Goal: Find specific page/section: Find specific page/section

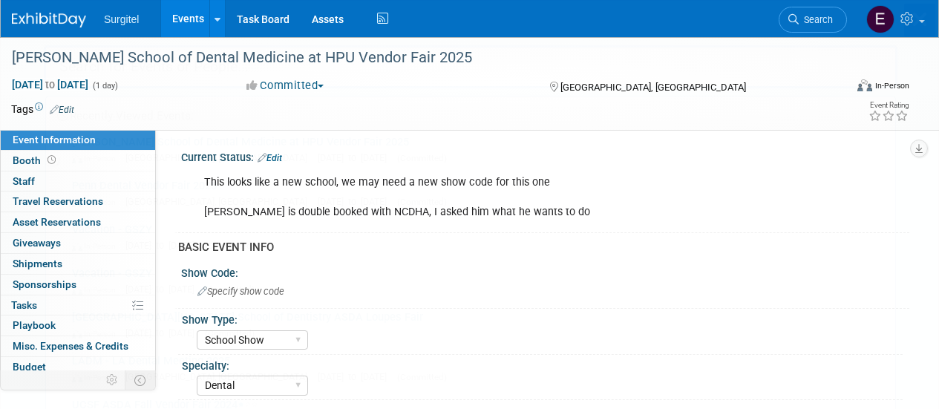
select select "School Show"
select select "Dental"
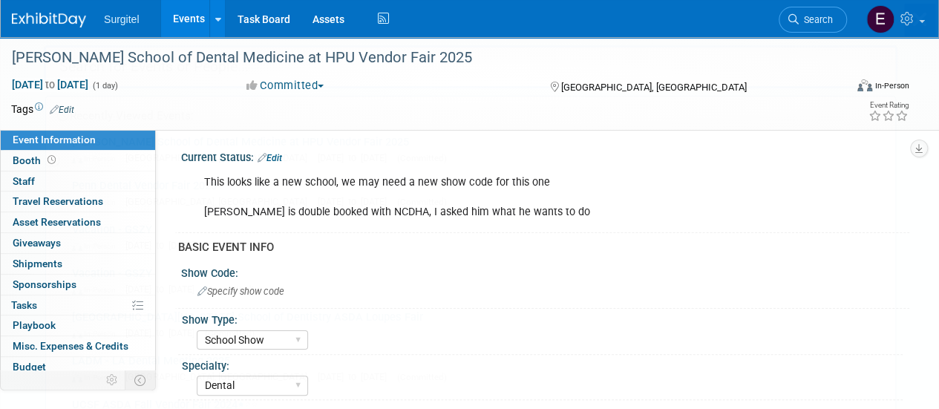
scroll to position [65, 0]
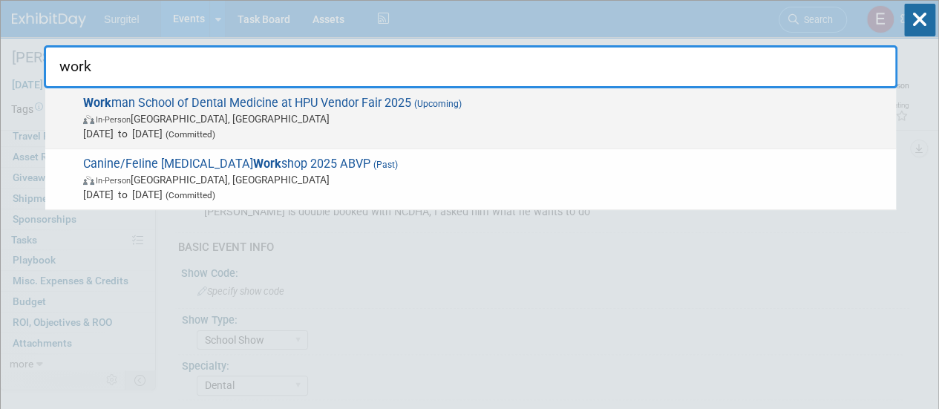
type input "work"
click at [615, 122] on span "In-Person [GEOGRAPHIC_DATA], [GEOGRAPHIC_DATA]" at bounding box center [485, 118] width 805 height 15
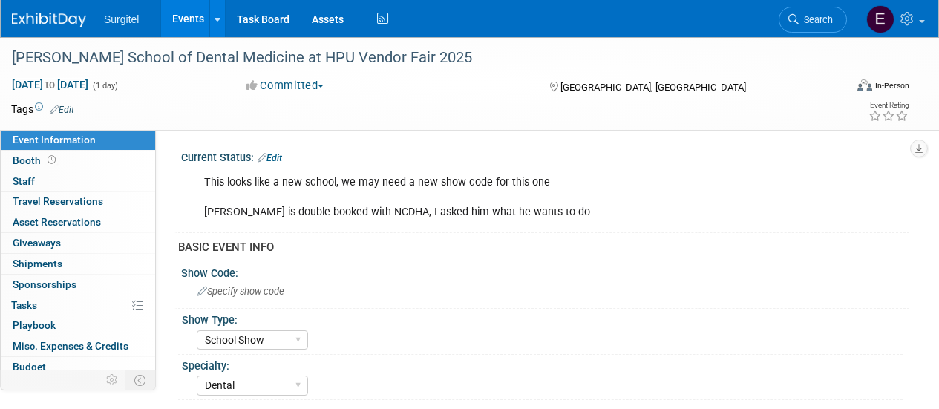
select select "School Show"
select select "Dental"
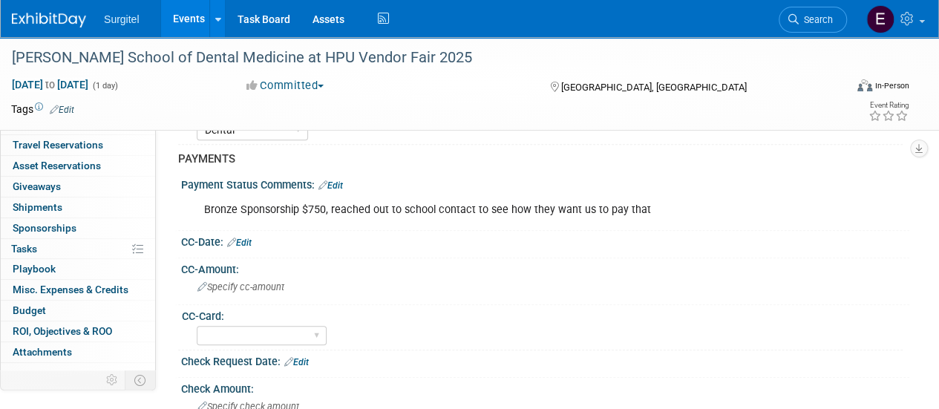
scroll to position [65, 0]
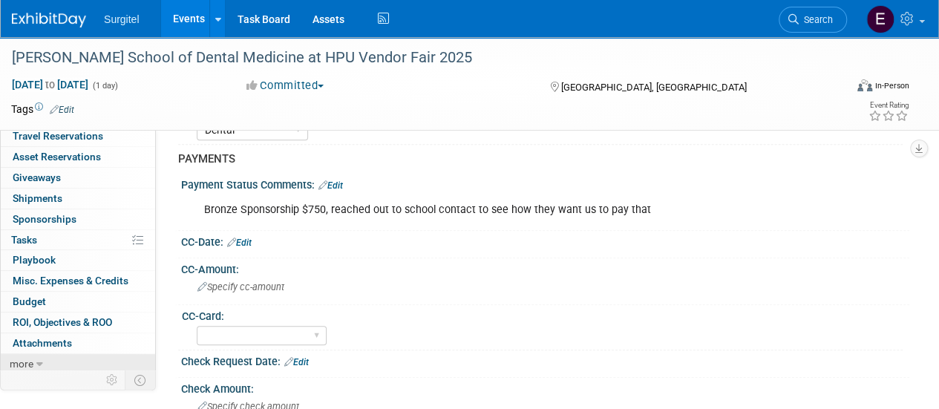
click at [21, 361] on span "more" at bounding box center [22, 364] width 24 height 12
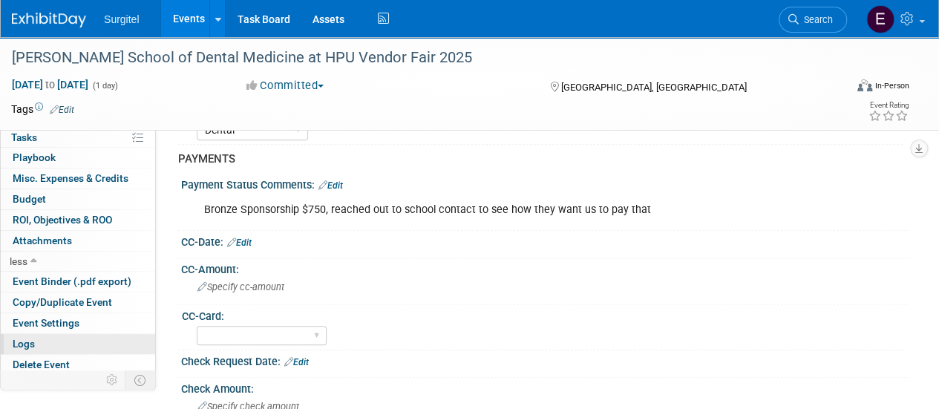
scroll to position [261, 0]
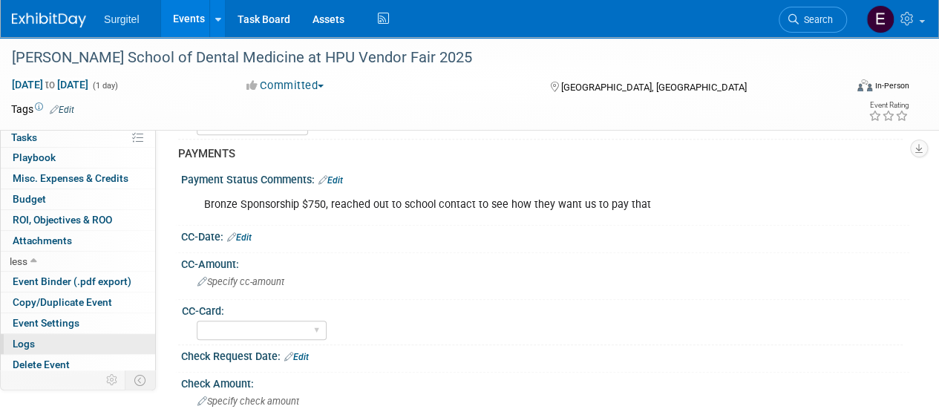
click at [77, 342] on link "Logs" at bounding box center [78, 344] width 154 height 20
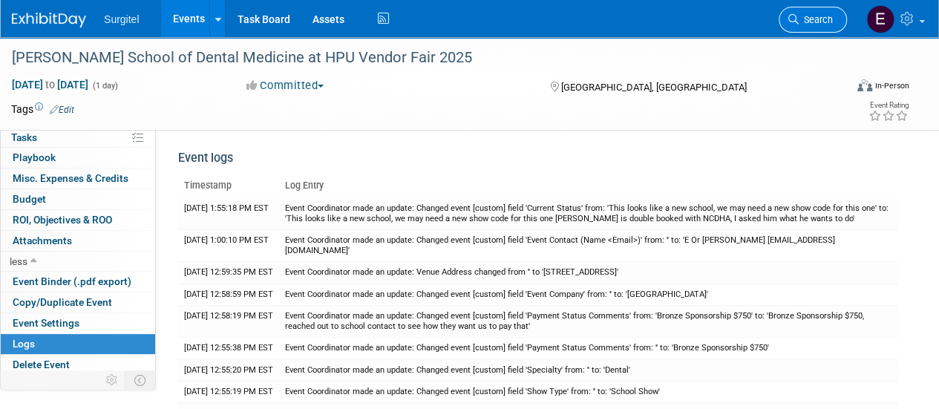
click at [830, 29] on link "Search" at bounding box center [813, 20] width 68 height 26
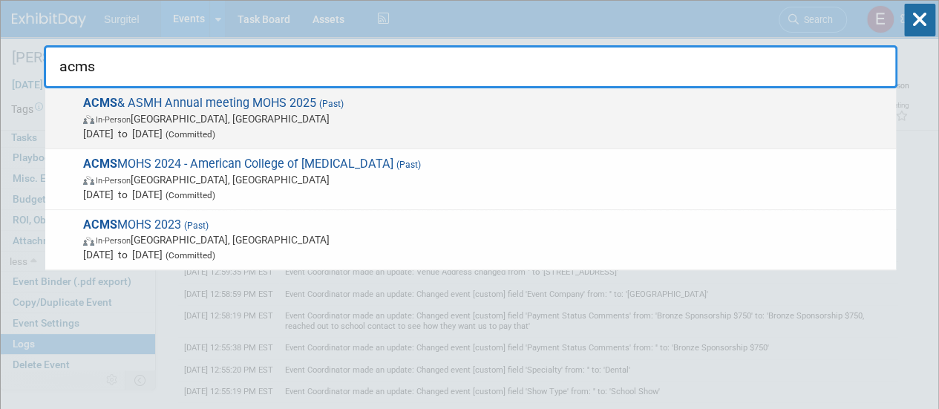
type input "acms"
click at [310, 107] on span "ACMS & ASMH Annual meeting MOHS 2025 (Past) In-Person Nashville, TN May 15, 202…" at bounding box center [484, 118] width 810 height 45
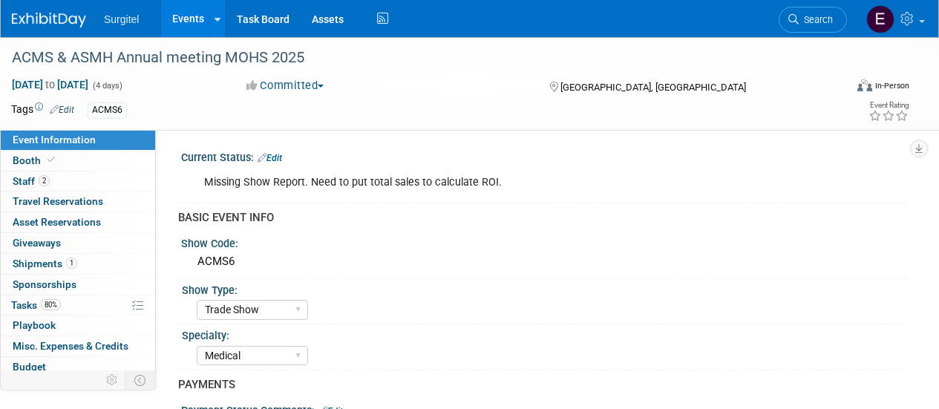
select select "Trade Show"
select select "Medical"
select select "Rewards - 12003"
select select "No"
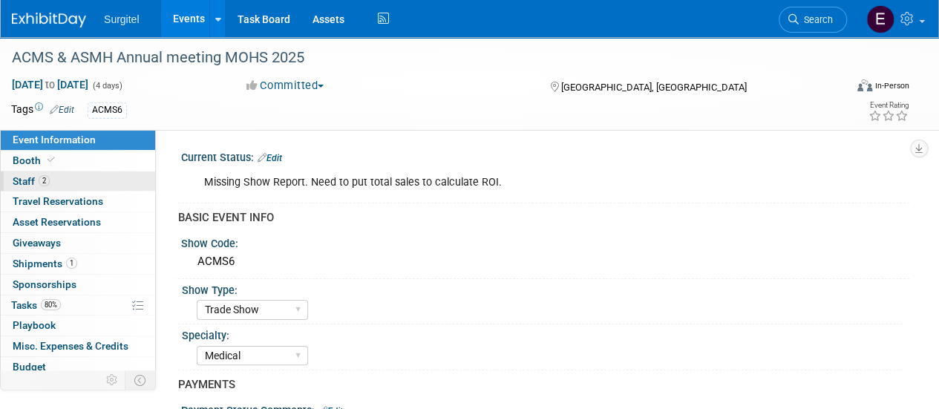
click at [63, 180] on link "2 Staff 2" at bounding box center [78, 181] width 154 height 20
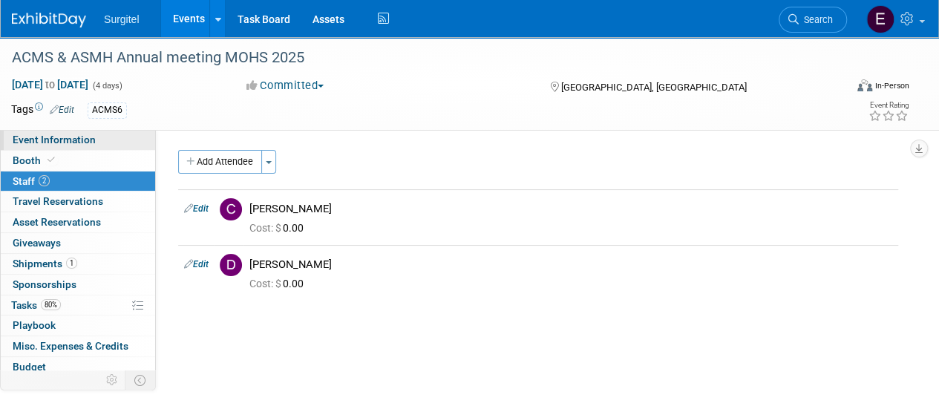
click at [55, 139] on span "Event Information" at bounding box center [54, 140] width 83 height 12
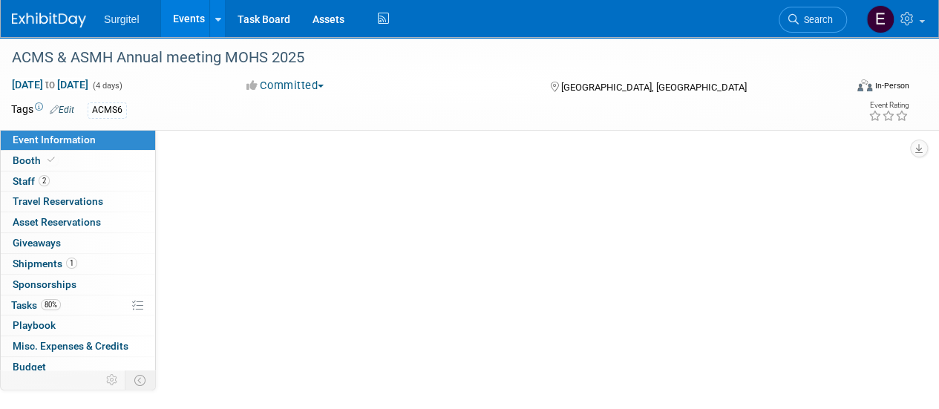
select select "Trade Show"
select select "Medical"
select select "Rewards - 12003"
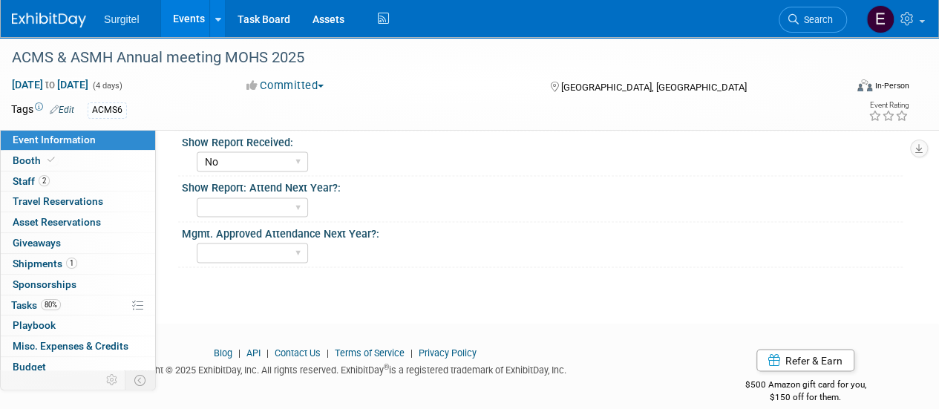
scroll to position [1289, 0]
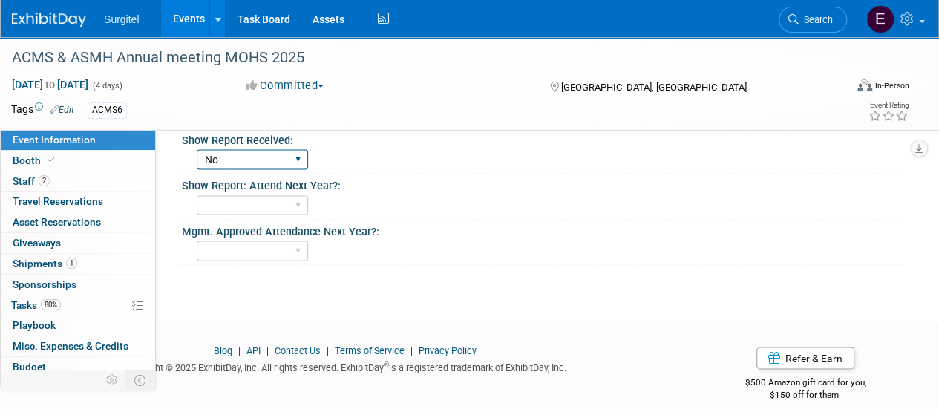
click at [303, 149] on select "No Yes" at bounding box center [252, 159] width 111 height 20
select select "Yes"
click at [197, 149] on select "No Yes" at bounding box center [252, 159] width 111 height 20
click at [186, 24] on link "Events" at bounding box center [188, 18] width 54 height 37
